Goal: Task Accomplishment & Management: Manage account settings

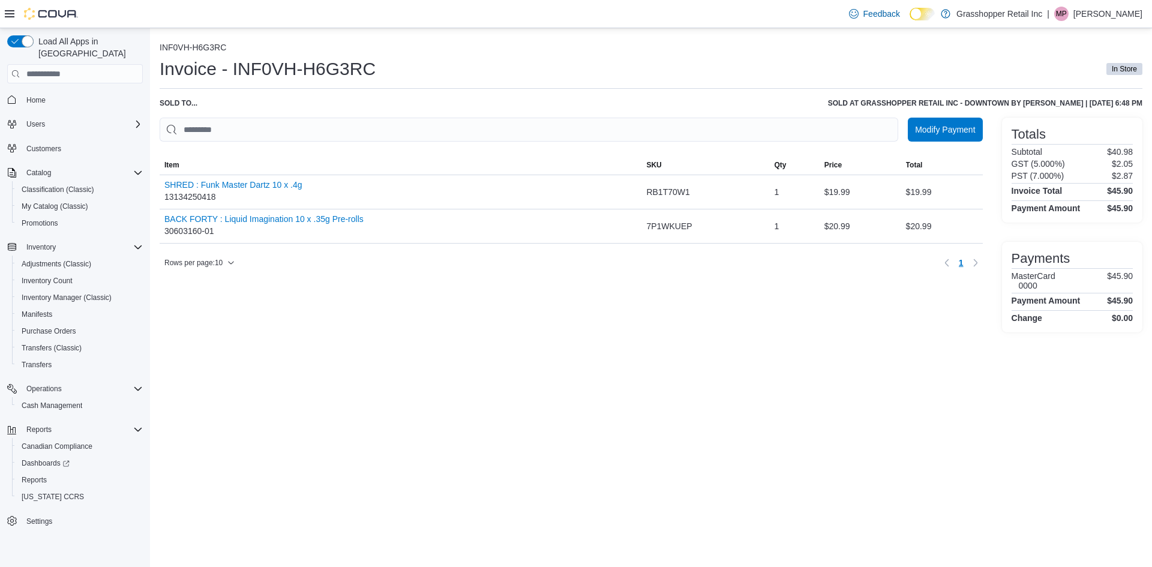
click at [1115, 15] on p "Marcella Pitre" at bounding box center [1108, 14] width 69 height 14
click at [1110, 14] on p "Marcella Pitre" at bounding box center [1108, 14] width 69 height 14
click at [1098, 13] on p "Marcella Pitre" at bounding box center [1108, 14] width 69 height 14
click at [1062, 118] on span "Sign Out" at bounding box center [1065, 118] width 32 height 12
